Goal: Task Accomplishment & Management: Manage account settings

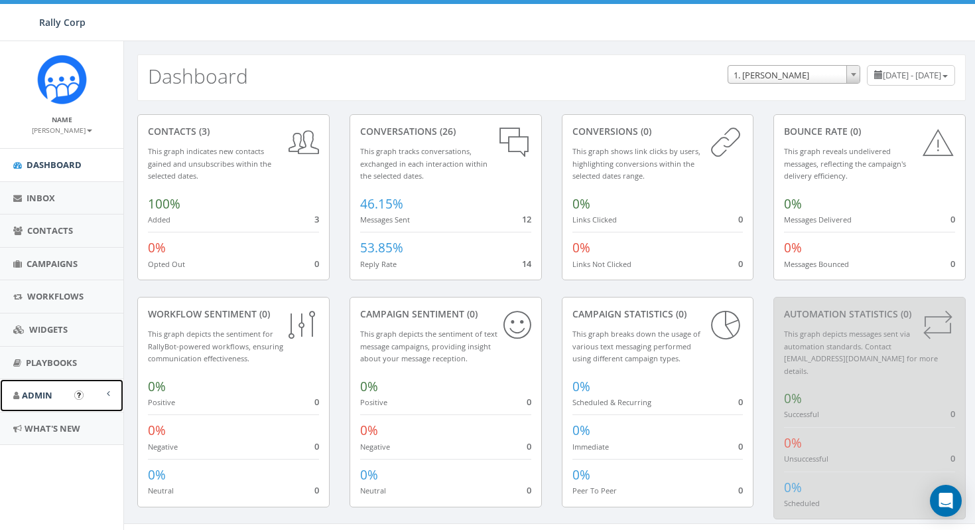
click at [54, 395] on link "Admin" at bounding box center [61, 395] width 123 height 33
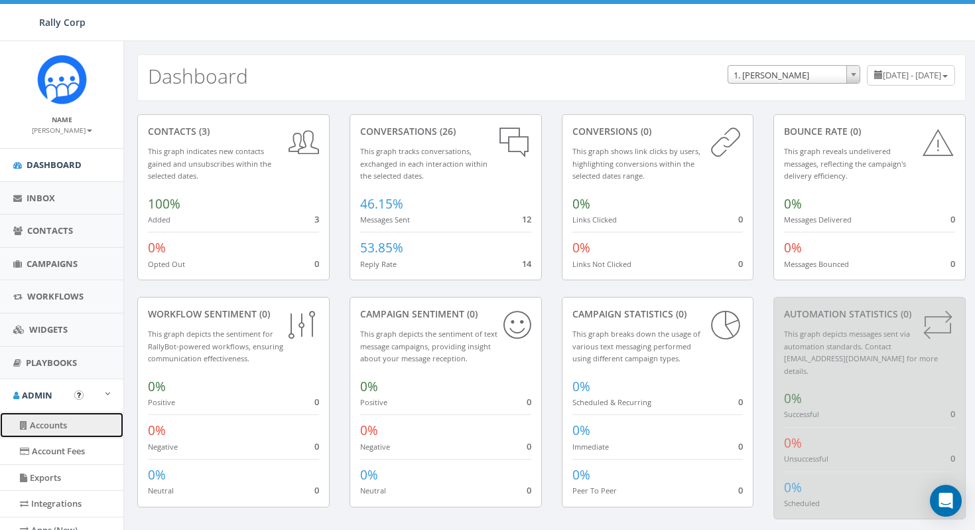
click at [61, 427] on link "Accounts" at bounding box center [61, 425] width 123 height 26
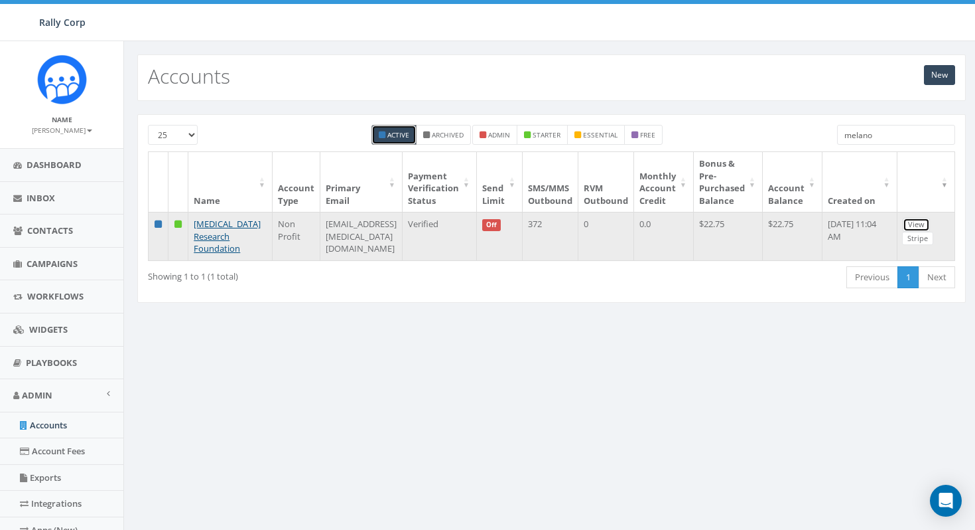
click at [927, 227] on link "View" at bounding box center [916, 225] width 27 height 14
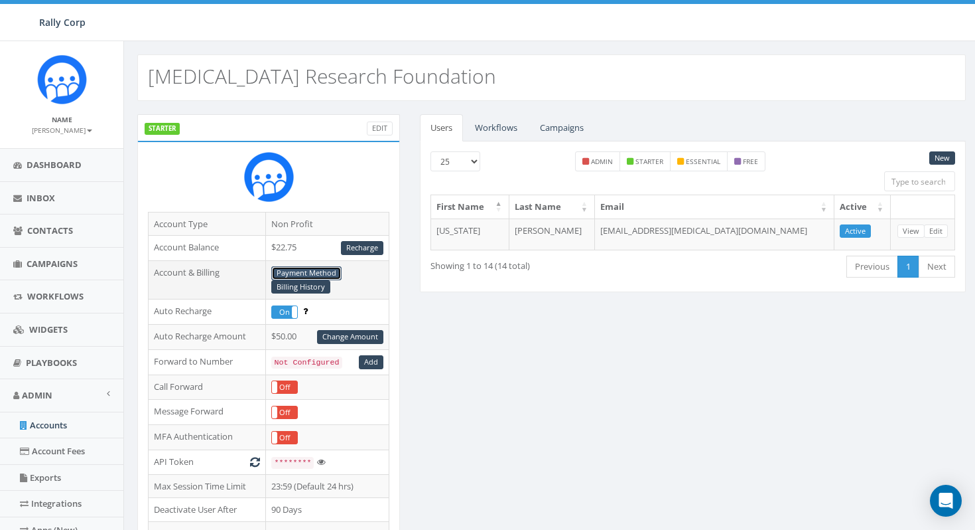
click at [299, 271] on link "Payment Method" at bounding box center [306, 273] width 70 height 14
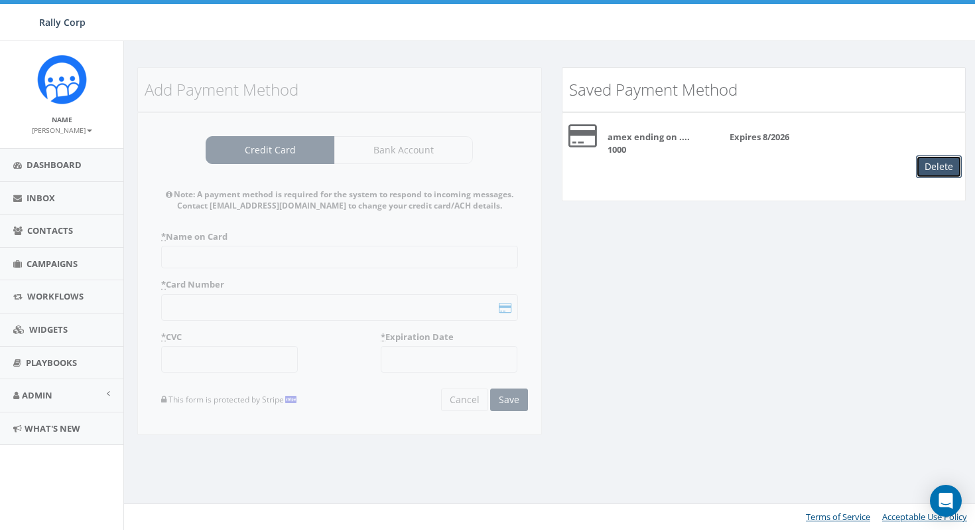
click at [936, 158] on button "Delete" at bounding box center [939, 166] width 46 height 23
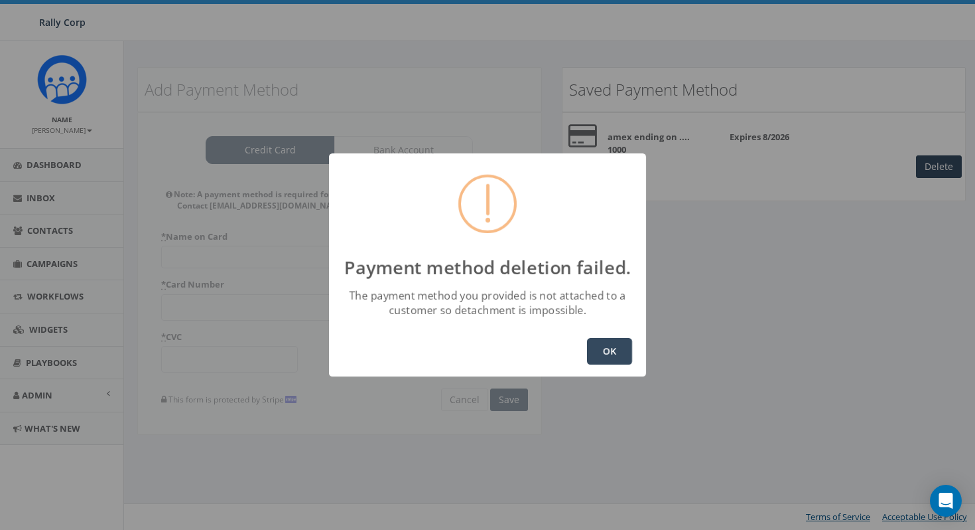
click at [614, 355] on button "OK" at bounding box center [609, 351] width 45 height 27
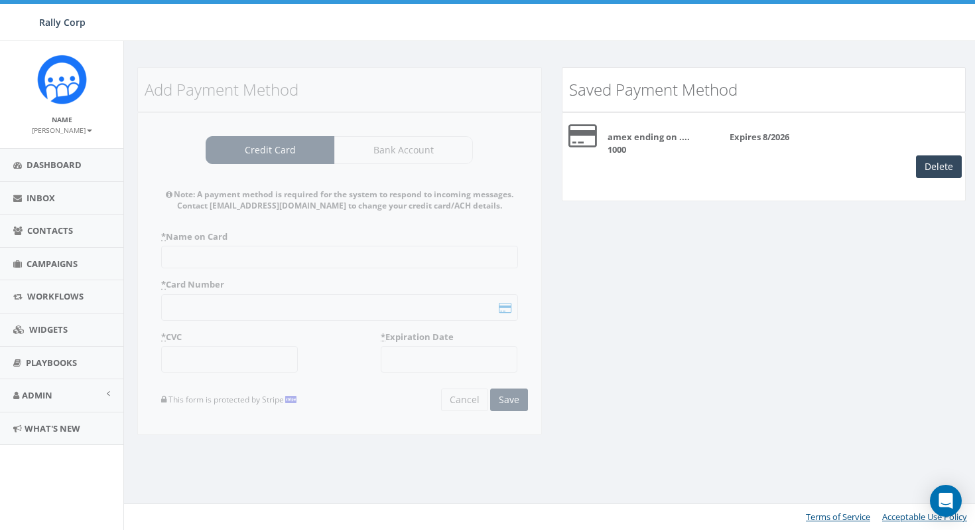
click at [660, 134] on b "amex ending on .... 1000" at bounding box center [649, 143] width 82 height 25
click at [944, 159] on button "Delete" at bounding box center [939, 166] width 46 height 23
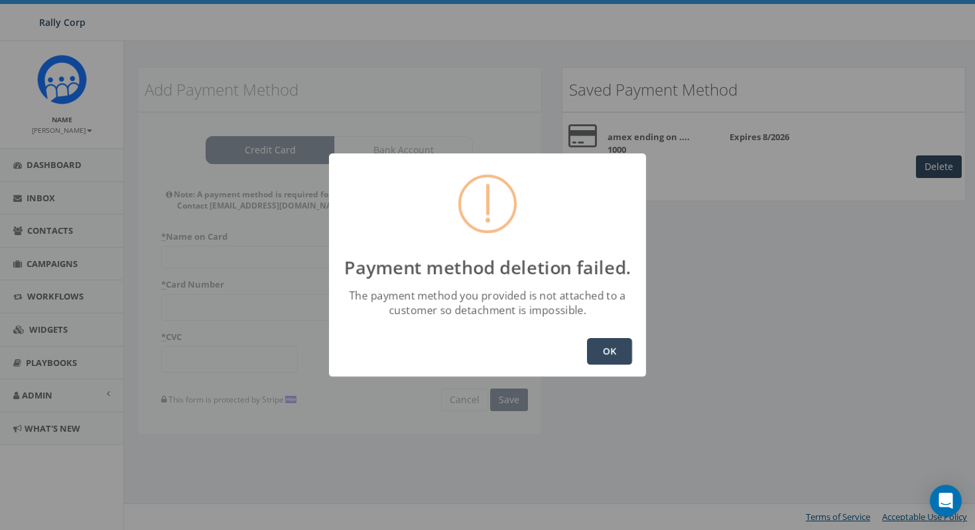
click at [602, 346] on button "OK" at bounding box center [609, 351] width 45 height 27
